Goal: Use online tool/utility: Utilize a website feature to perform a specific function

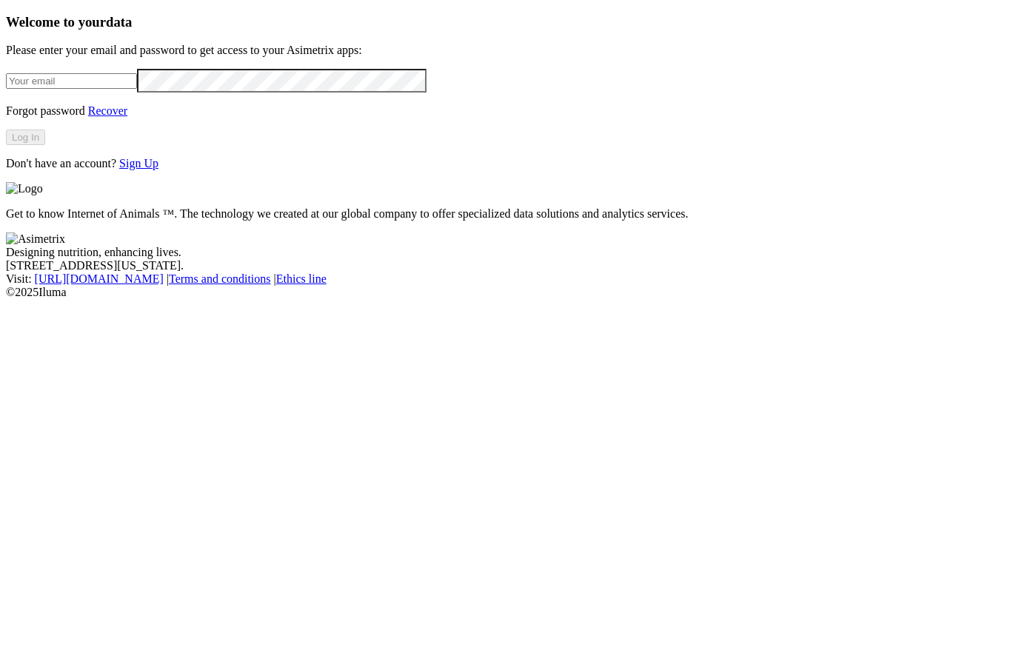
click at [131, 89] on input "email" at bounding box center [71, 81] width 131 height 16
type input "[PERSON_NAME][EMAIL_ADDRESS][PERSON_NAME][DOMAIN_NAME]"
click at [45, 145] on button "Log In" at bounding box center [25, 138] width 39 height 16
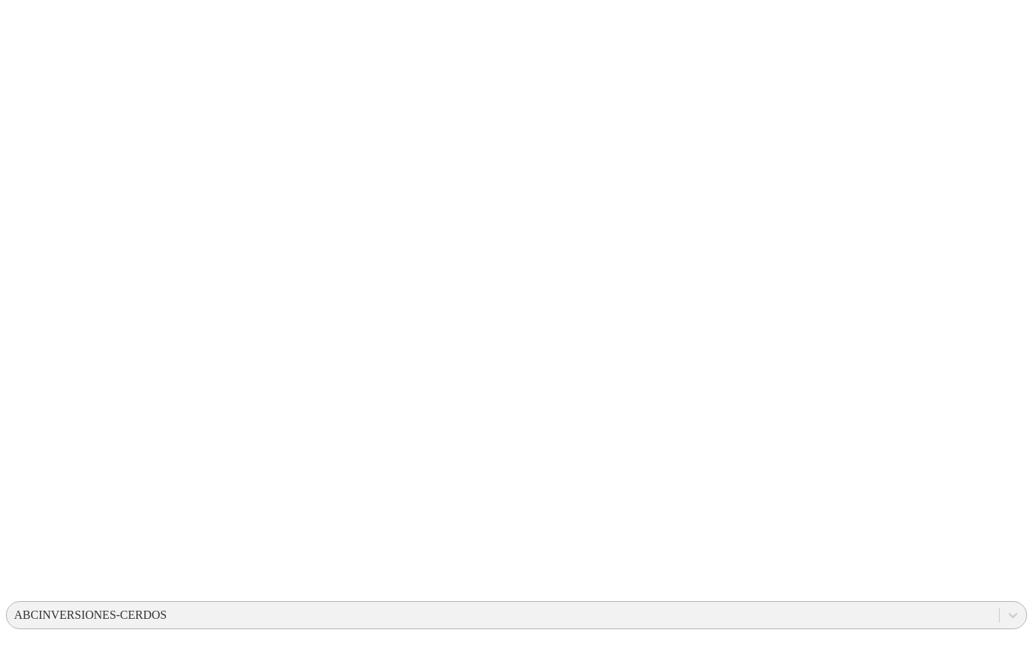
click at [167, 609] on div "ABCINVERSIONES-CERDOS" at bounding box center [90, 615] width 152 height 13
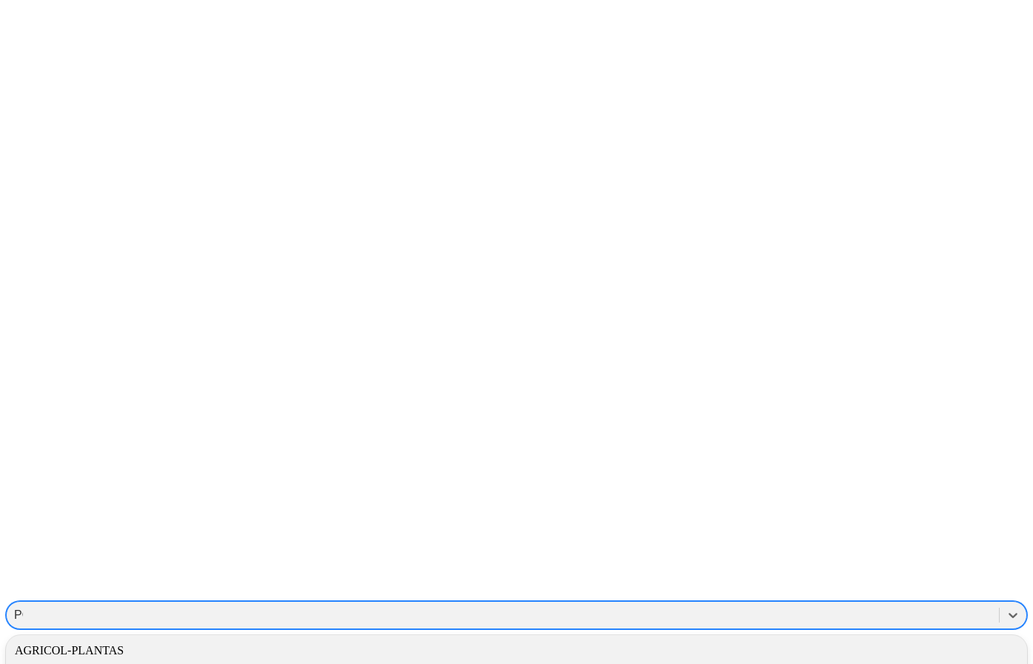
type input "PONE"
click at [802, 638] on div "PONEDORASINTELIGENTE" at bounding box center [516, 650] width 1021 height 25
